Goal: Transaction & Acquisition: Purchase product/service

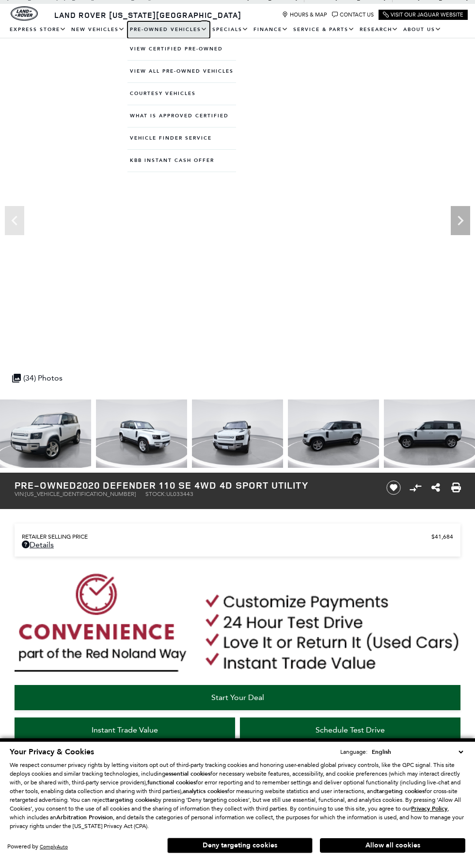
click at [151, 29] on link "Pre-Owned Vehicles" at bounding box center [169, 29] width 82 height 17
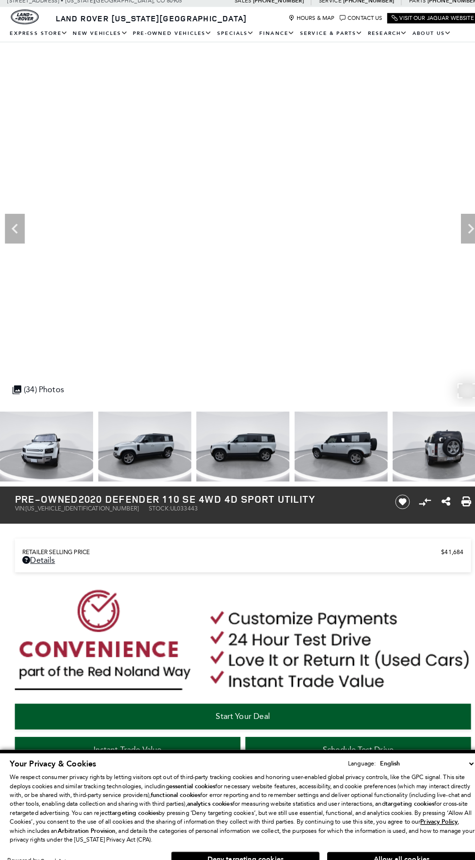
click at [411, 153] on div "360 WalkAround Powered By SpinCar" at bounding box center [237, 225] width 475 height 356
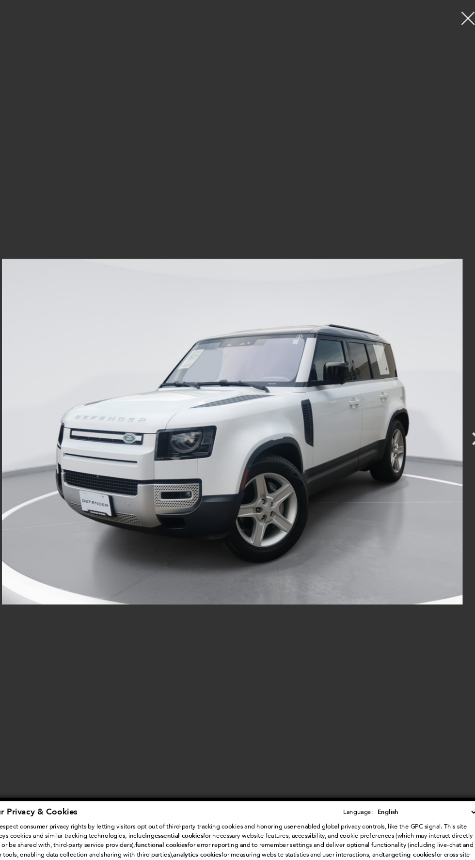
scroll to position [27, 0]
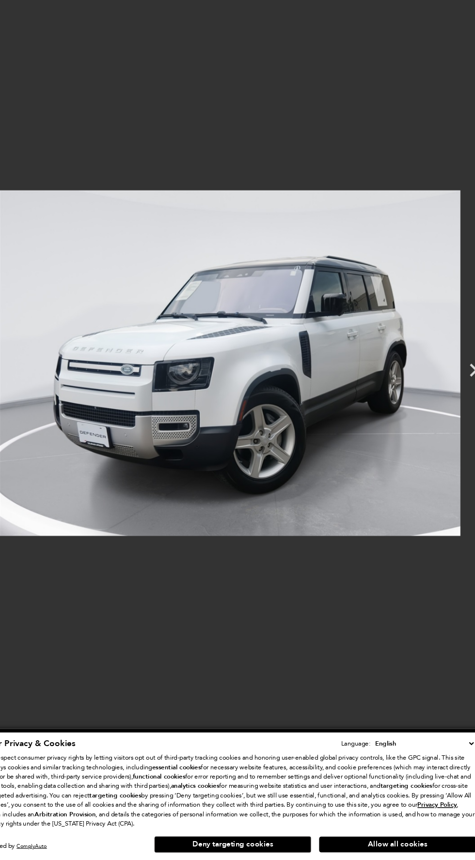
click at [85, 255] on img at bounding box center [237, 399] width 427 height 785
click at [225, 567] on img at bounding box center [237, 399] width 427 height 785
click at [151, 118] on img at bounding box center [237, 399] width 427 height 785
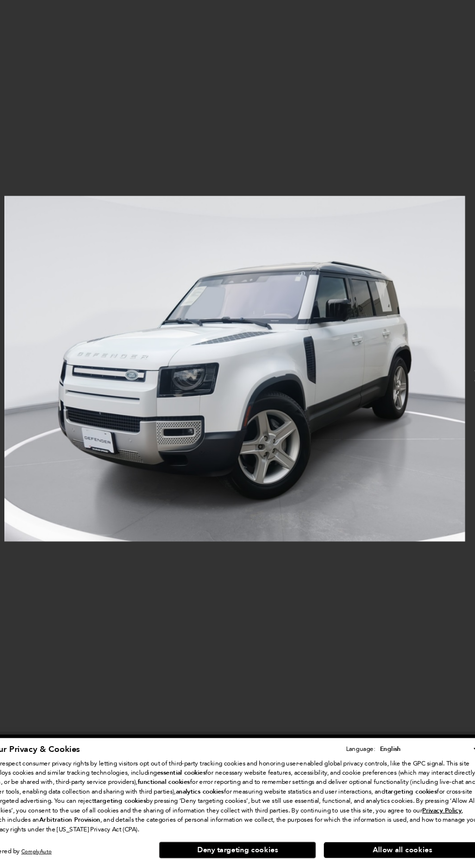
scroll to position [68, 0]
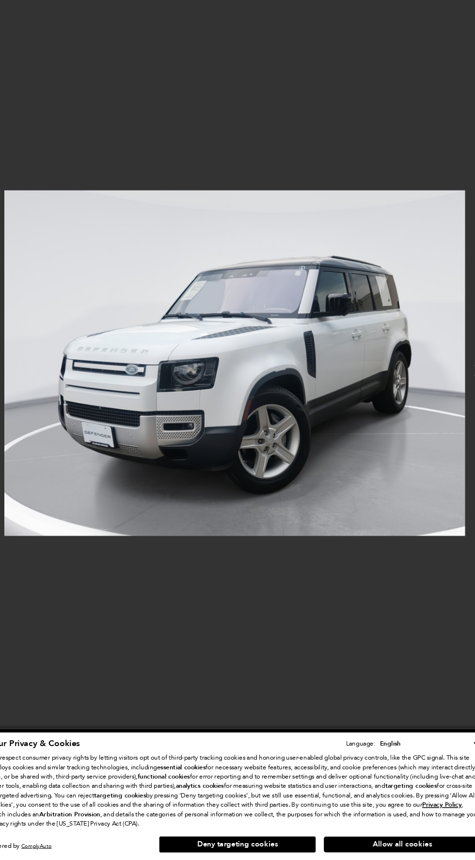
click at [215, 546] on img at bounding box center [237, 399] width 427 height 785
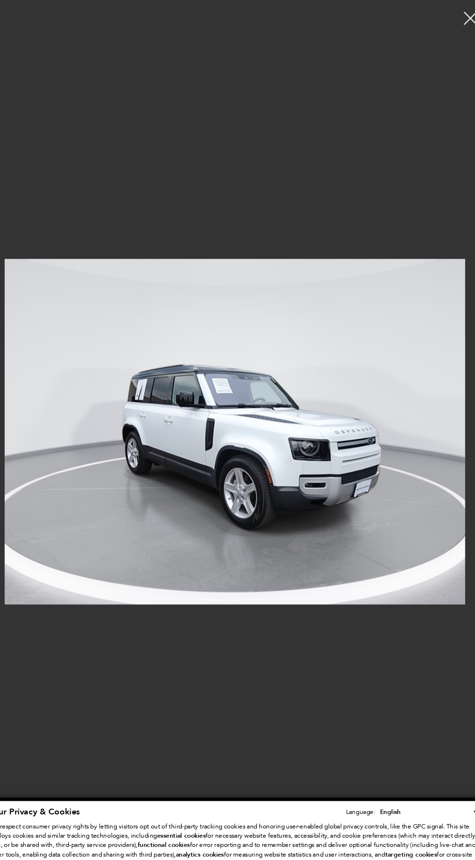
scroll to position [54, 0]
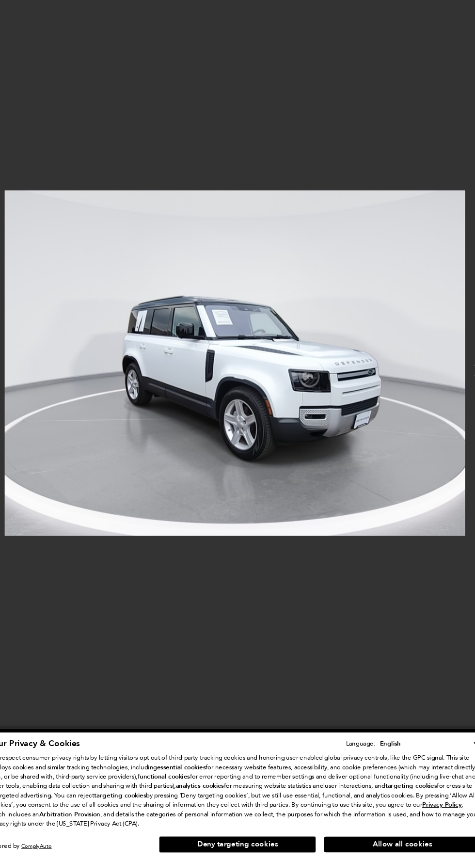
click at [307, 349] on img at bounding box center [237, 399] width 427 height 785
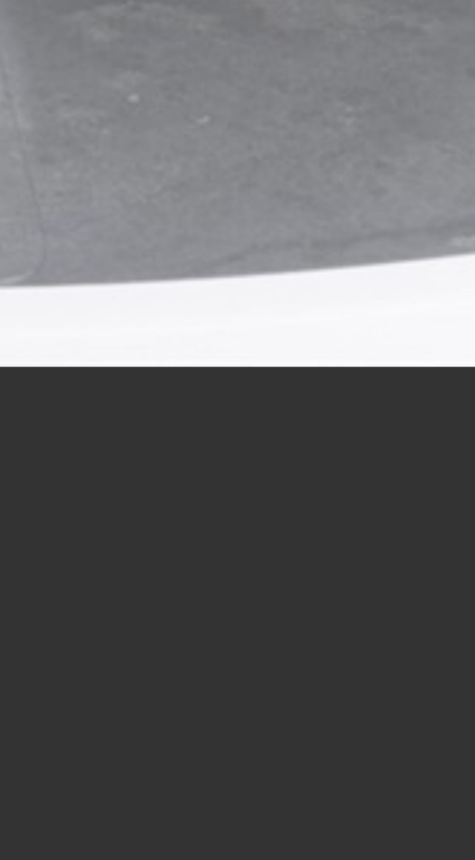
scroll to position [3199, 0]
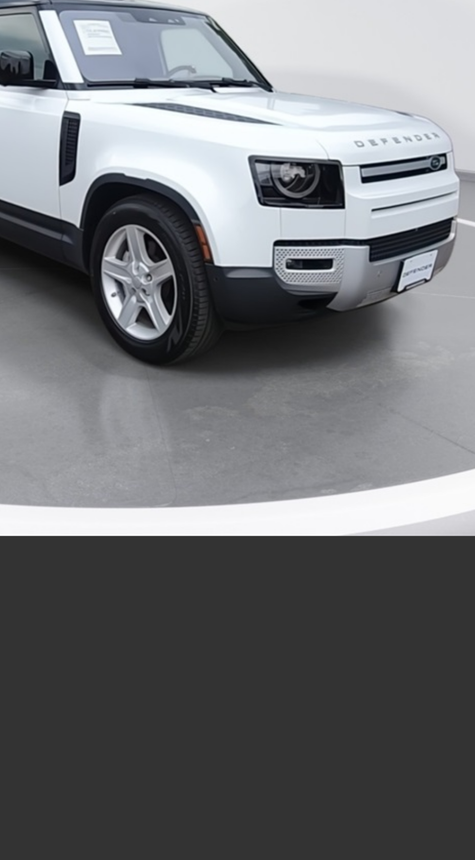
click at [206, 479] on img at bounding box center [237, 399] width 427 height 785
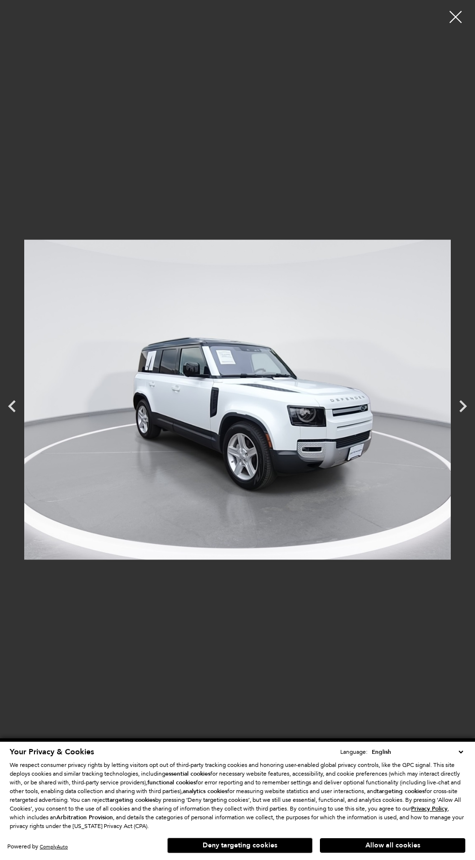
scroll to position [2035, 0]
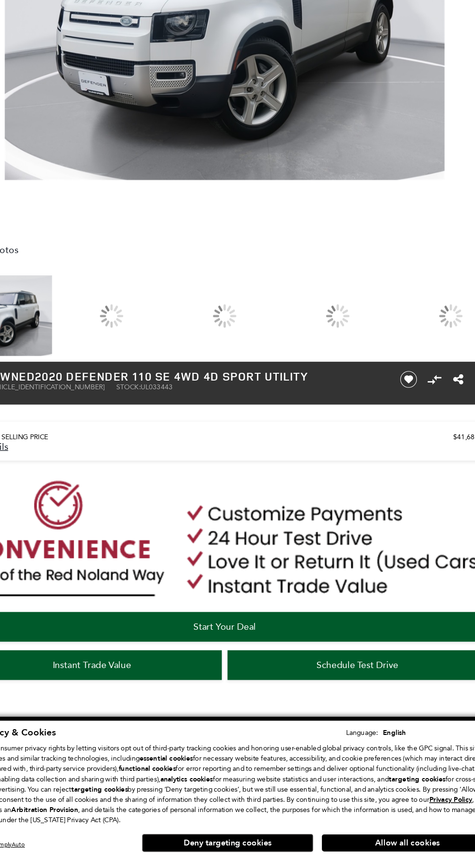
scroll to position [41, 0]
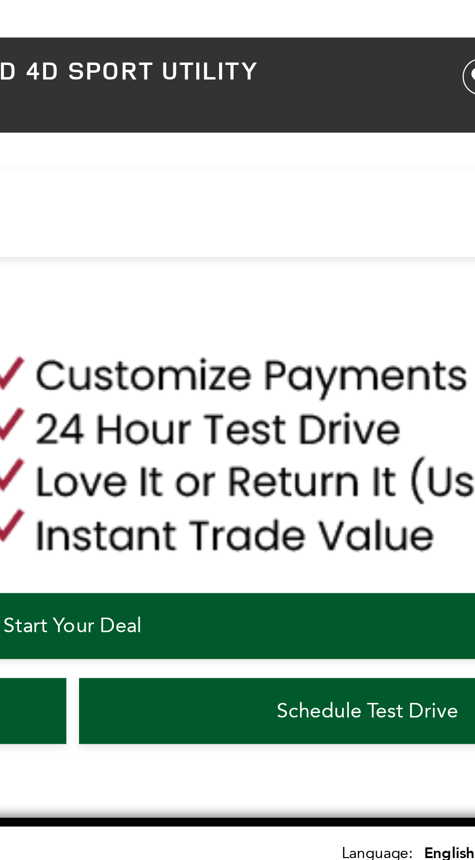
click at [356, 585] on img at bounding box center [238, 593] width 446 height 104
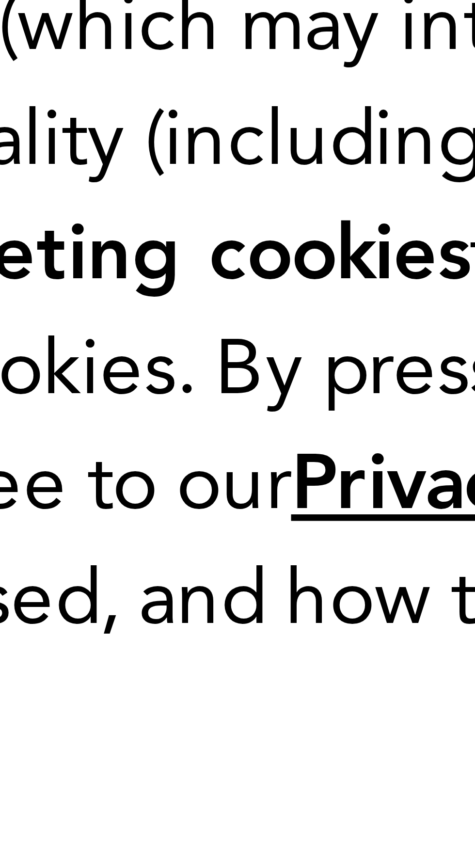
scroll to position [3199, 0]
